Goal: Download file/media

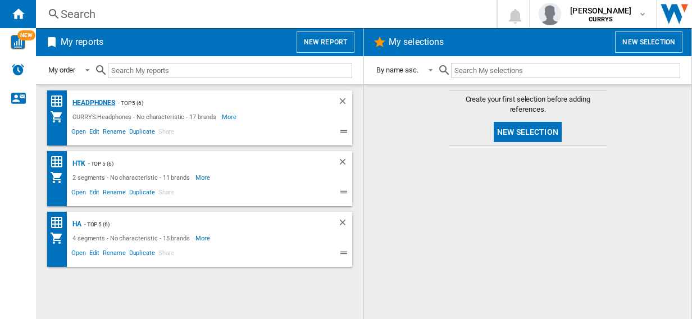
click at [86, 99] on div "Headphones" at bounding box center [92, 103] width 45 height 14
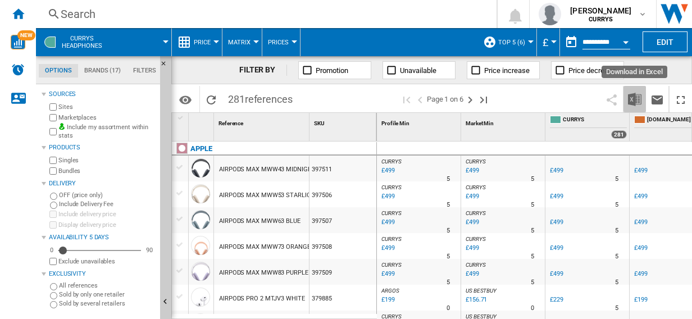
click at [635, 98] on img "Download in Excel" at bounding box center [634, 99] width 13 height 13
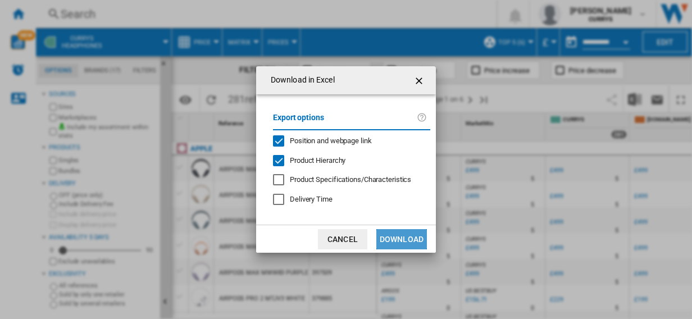
click at [404, 238] on button "Download" at bounding box center [401, 239] width 51 height 20
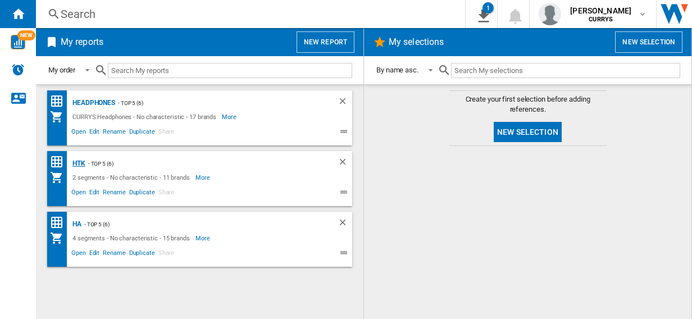
click at [78, 160] on div "HTK" at bounding box center [78, 164] width 16 height 14
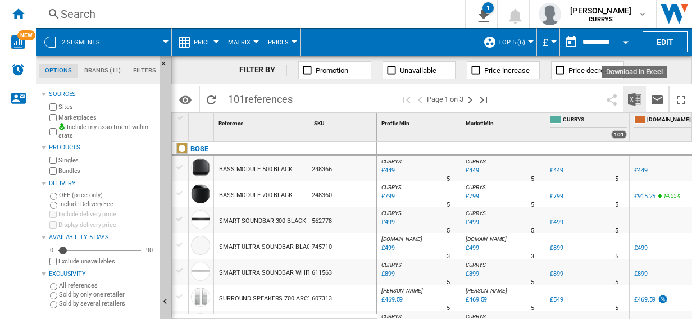
click at [633, 98] on img "Download in Excel" at bounding box center [634, 99] width 13 height 13
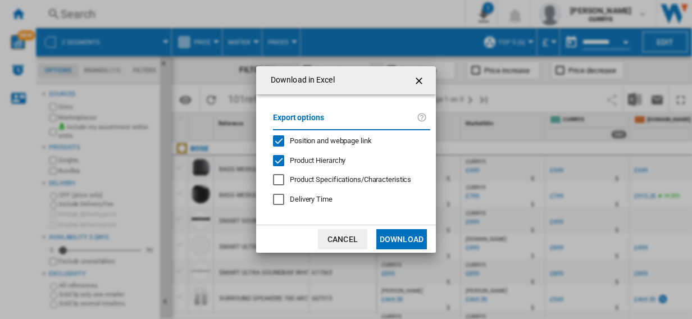
click at [402, 236] on button "Download" at bounding box center [401, 239] width 51 height 20
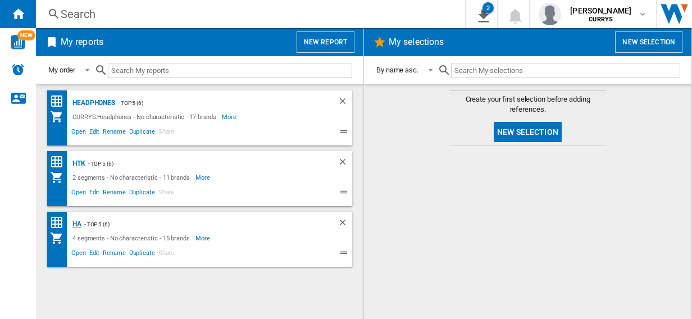
click at [75, 224] on div "HA" at bounding box center [76, 224] width 12 height 14
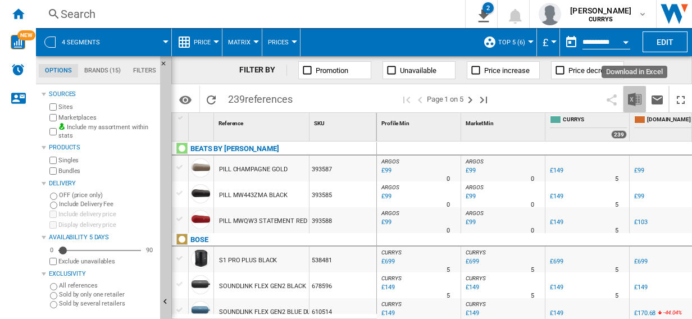
click at [635, 99] on img "Download in Excel" at bounding box center [634, 99] width 13 height 13
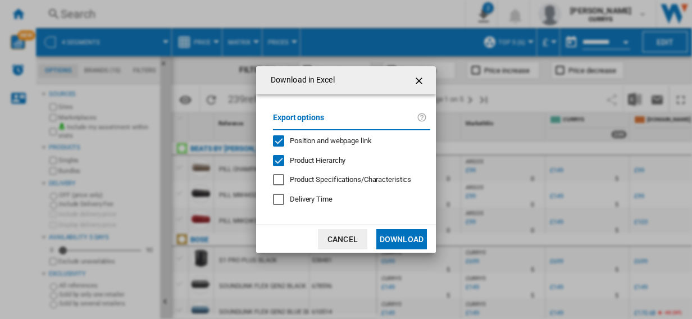
click at [399, 240] on button "Download" at bounding box center [401, 239] width 51 height 20
